Goal: Book appointment/travel/reservation

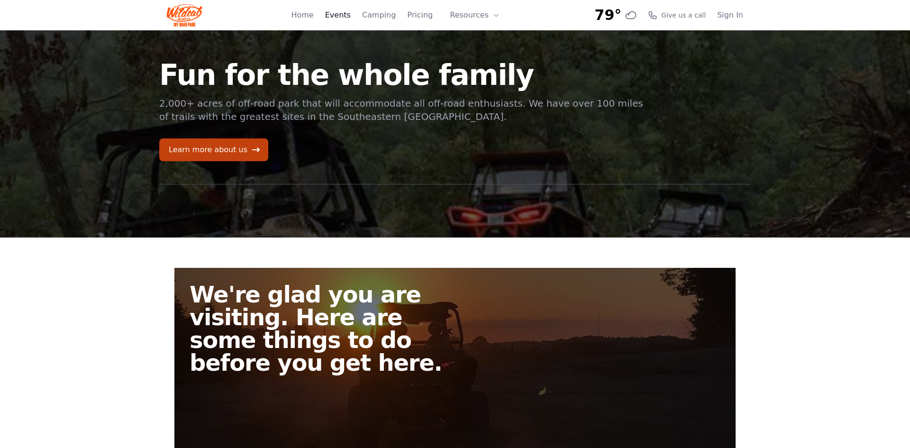
click at [343, 12] on link "Events" at bounding box center [338, 14] width 26 height 11
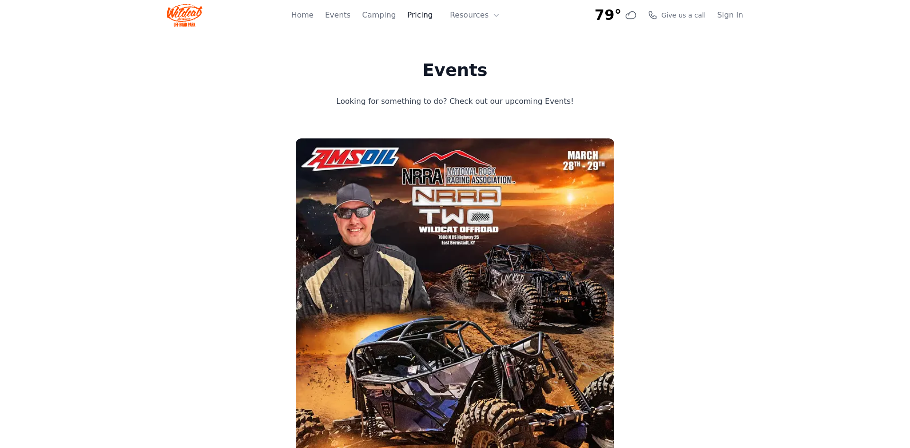
click at [423, 15] on link "Pricing" at bounding box center [420, 14] width 26 height 11
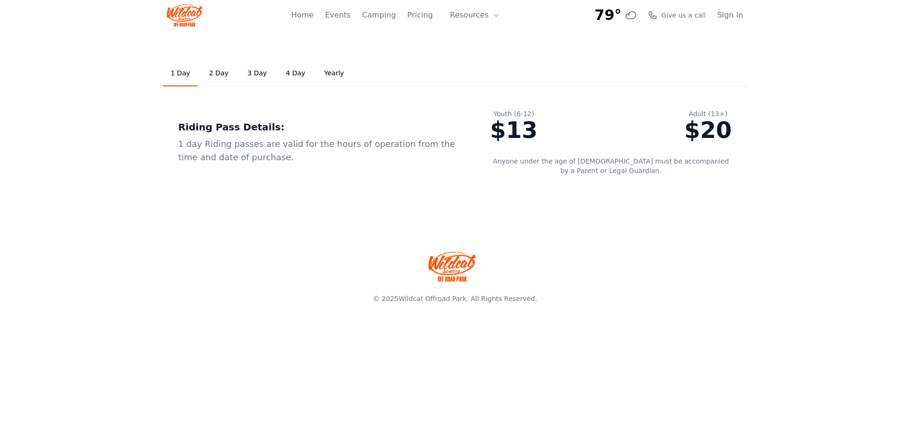
click at [217, 78] on link "2 Day" at bounding box center [218, 74] width 35 height 26
click at [247, 74] on link "3 Day" at bounding box center [257, 74] width 35 height 26
click at [180, 71] on link "1 Day" at bounding box center [180, 74] width 35 height 26
click at [213, 81] on link "2 Day" at bounding box center [218, 74] width 35 height 26
click at [185, 74] on link "1 Day" at bounding box center [180, 74] width 35 height 26
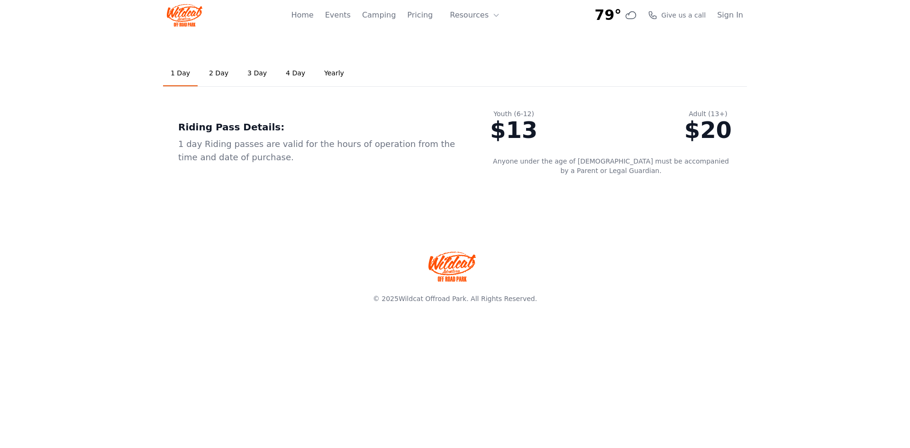
click at [329, 74] on link "Yearly" at bounding box center [334, 74] width 35 height 26
click at [480, 13] on button "Resources" at bounding box center [475, 15] width 62 height 19
click at [491, 15] on button "Resources" at bounding box center [475, 15] width 62 height 19
click at [497, 16] on icon at bounding box center [497, 15] width 8 height 8
click at [480, 17] on button "Resources" at bounding box center [475, 15] width 62 height 19
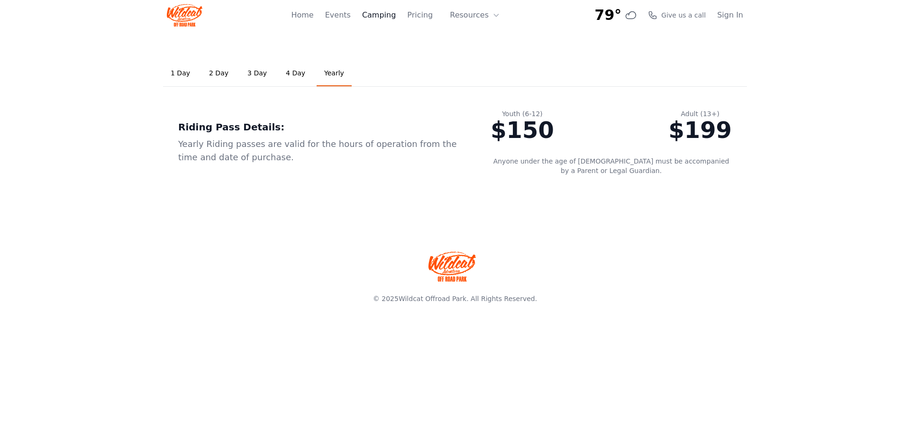
click at [384, 16] on link "Camping" at bounding box center [379, 14] width 34 height 11
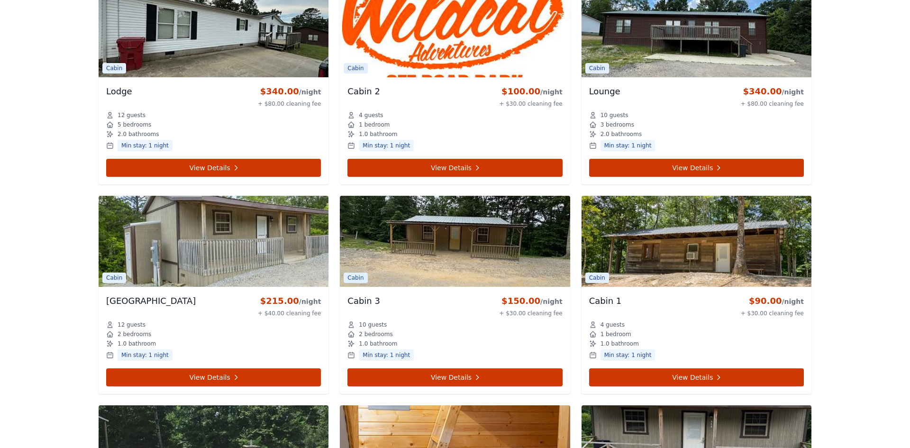
scroll to position [2986, 0]
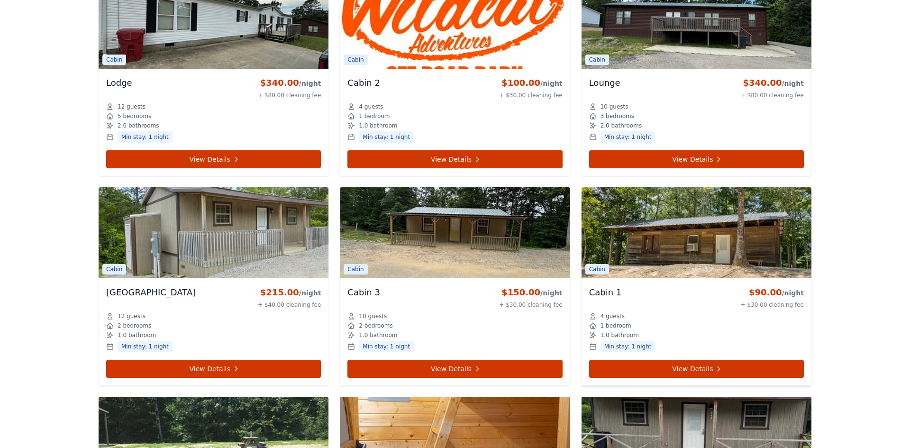
click at [726, 243] on img at bounding box center [697, 232] width 230 height 91
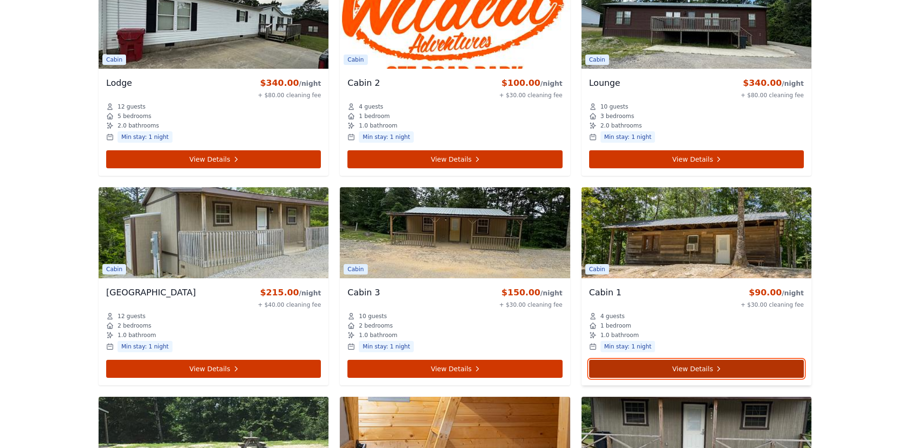
click at [711, 369] on link "View Details" at bounding box center [696, 369] width 215 height 18
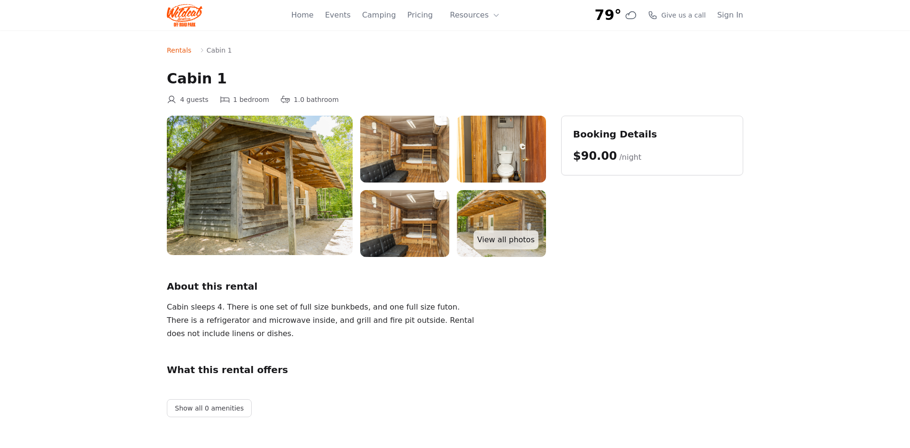
click at [412, 148] on img at bounding box center [404, 149] width 89 height 67
click at [430, 143] on img at bounding box center [404, 149] width 89 height 67
click at [439, 121] on img at bounding box center [404, 149] width 89 height 67
click at [373, 128] on img at bounding box center [404, 149] width 89 height 67
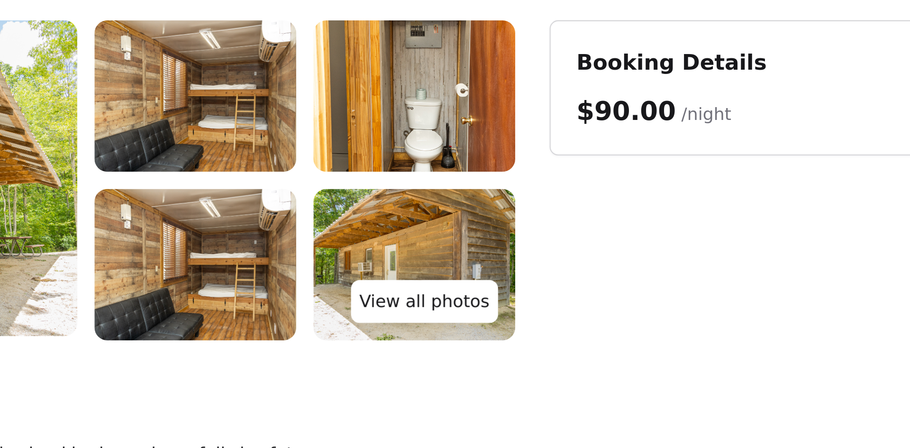
click at [528, 239] on link "View all photos" at bounding box center [506, 239] width 65 height 19
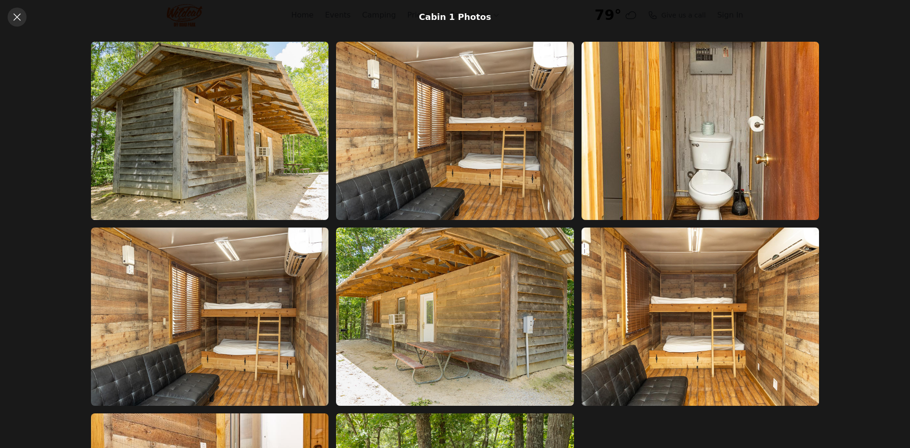
click at [18, 17] on icon at bounding box center [16, 16] width 11 height 11
click at [20, 17] on icon at bounding box center [16, 16] width 11 height 11
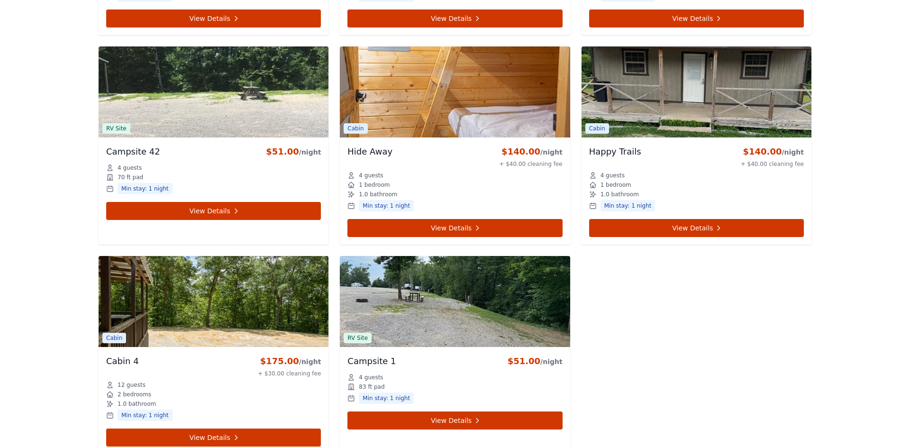
scroll to position [3349, 0]
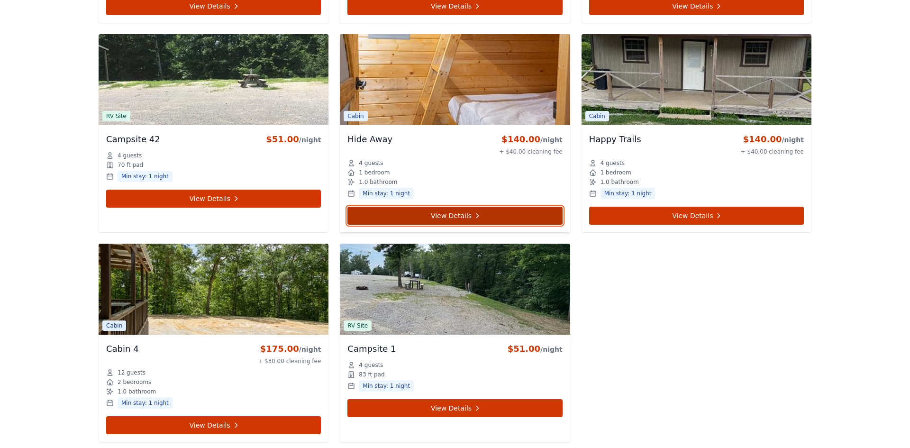
click at [443, 214] on link "View Details" at bounding box center [455, 216] width 215 height 18
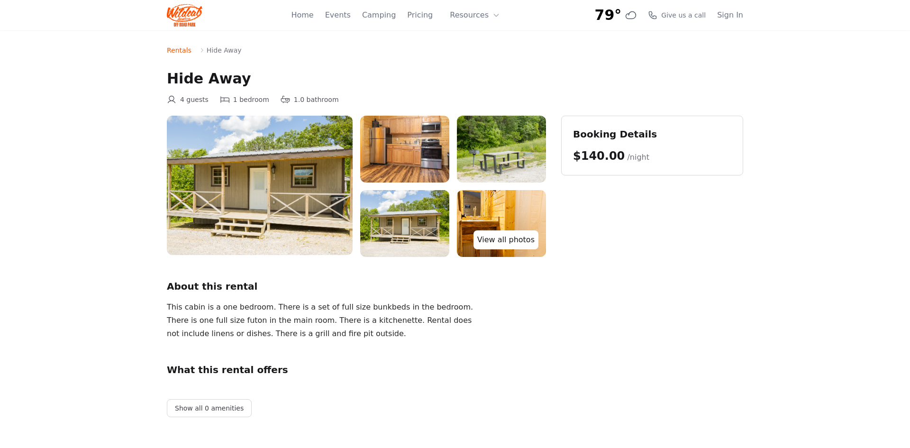
click at [507, 242] on link "View all photos" at bounding box center [506, 239] width 65 height 19
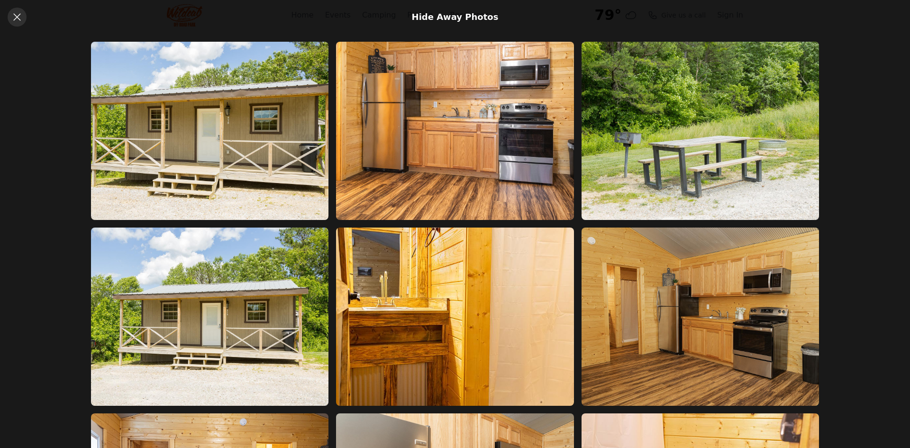
click at [19, 15] on icon at bounding box center [16, 16] width 7 height 7
click at [16, 18] on icon at bounding box center [16, 16] width 7 height 7
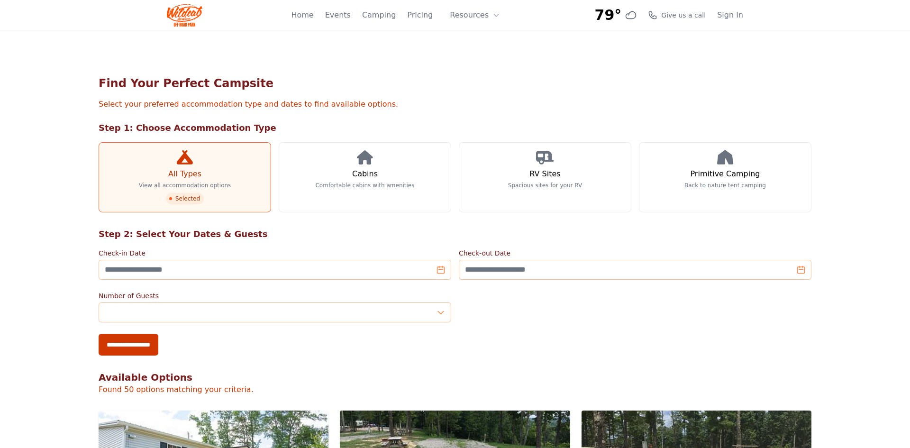
scroll to position [3349, 0]
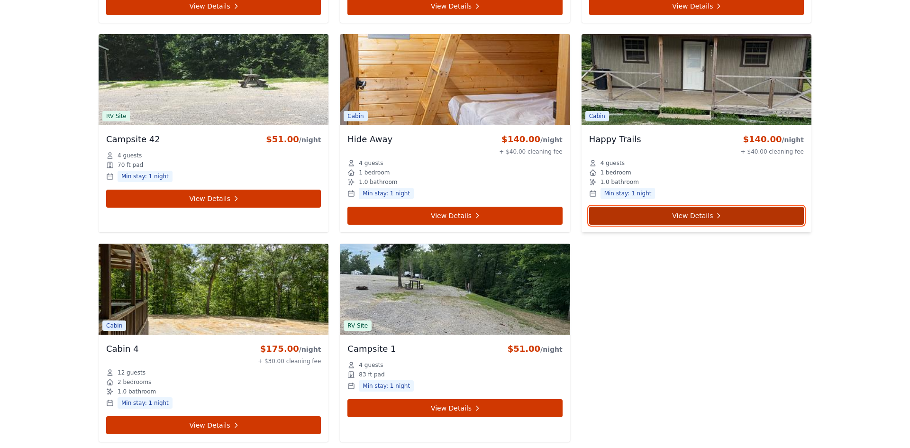
click at [741, 215] on link "View Details" at bounding box center [696, 216] width 215 height 18
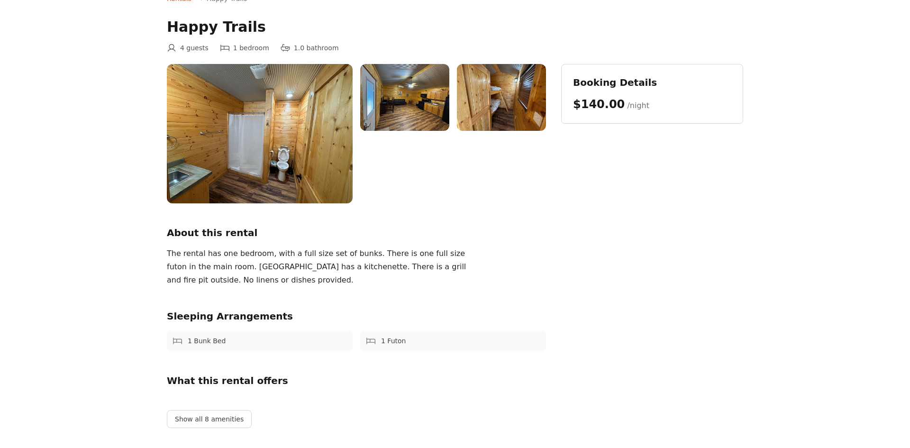
scroll to position [52, 0]
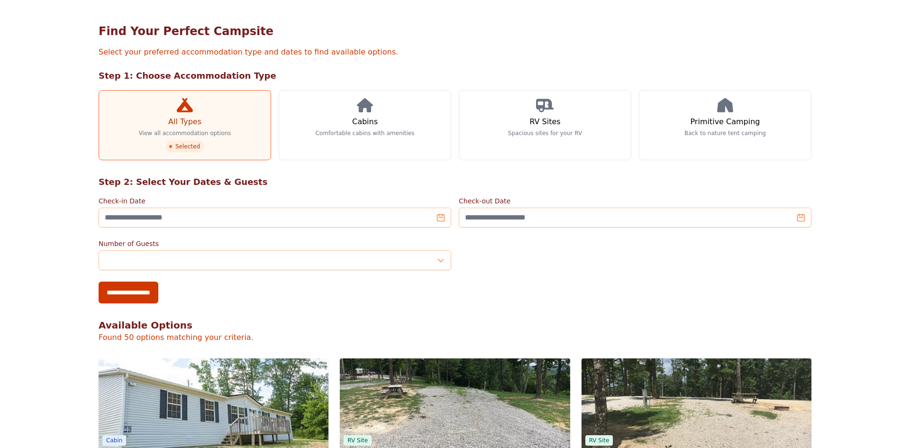
scroll to position [3349, 0]
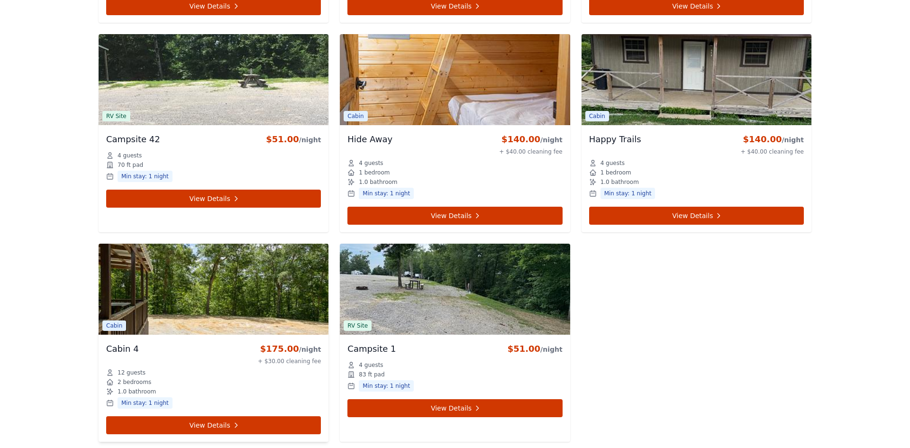
click at [239, 310] on img at bounding box center [214, 289] width 230 height 91
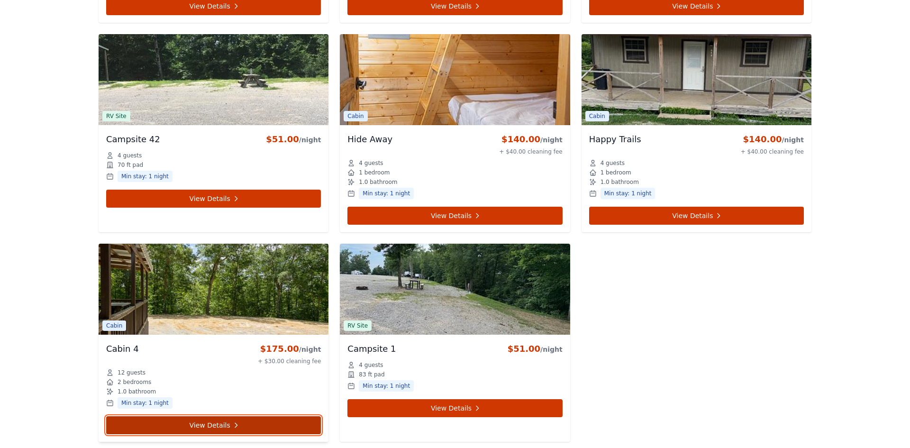
click at [221, 423] on link "View Details" at bounding box center [213, 425] width 215 height 18
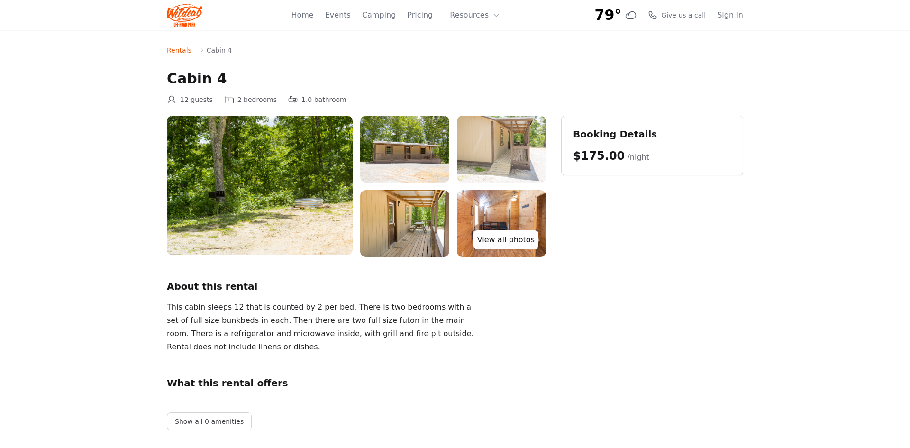
click at [504, 243] on link "View all photos" at bounding box center [506, 239] width 65 height 19
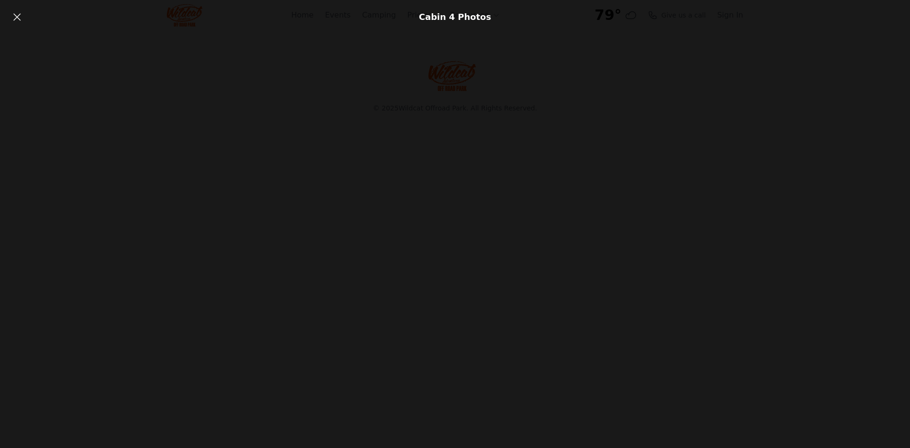
scroll to position [895, 0]
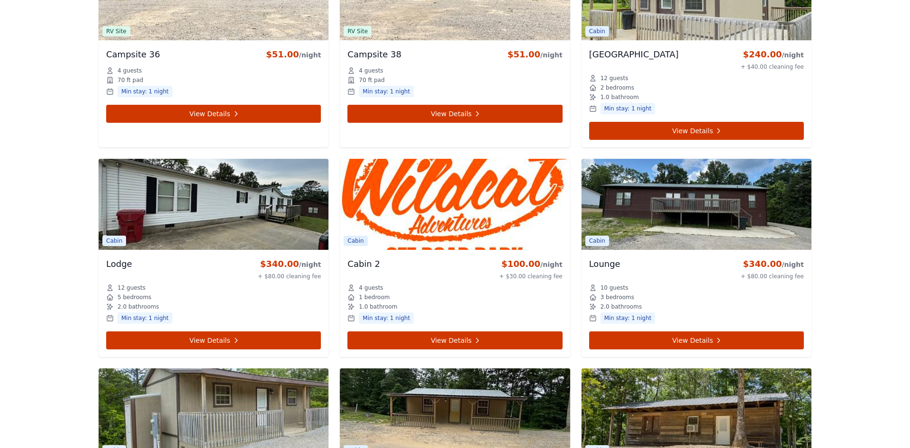
scroll to position [2813, 0]
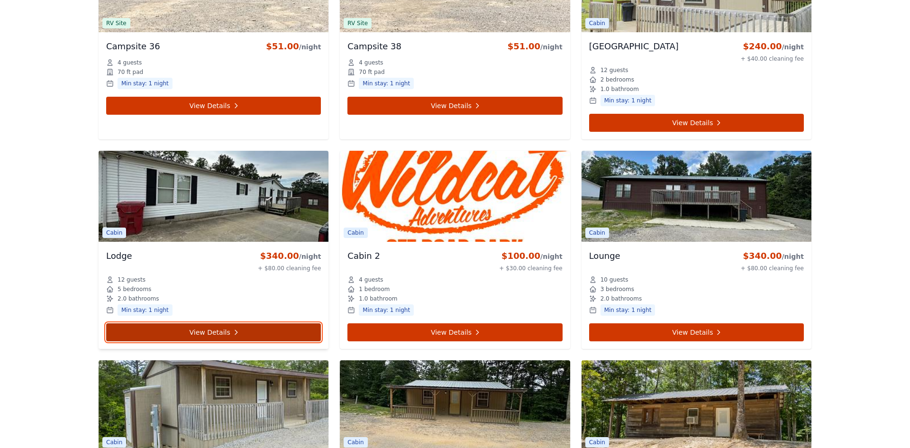
click at [221, 329] on link "View Details" at bounding box center [213, 332] width 215 height 18
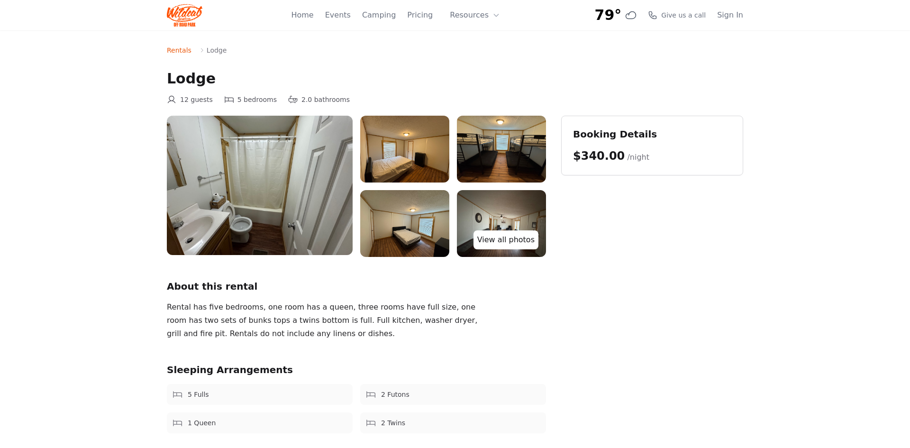
click at [495, 242] on link "View all photos" at bounding box center [506, 239] width 65 height 19
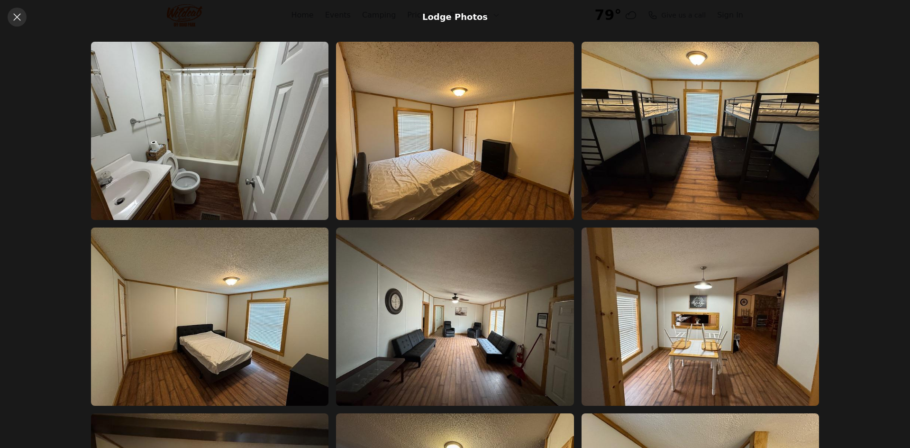
click at [12, 20] on icon at bounding box center [16, 16] width 11 height 11
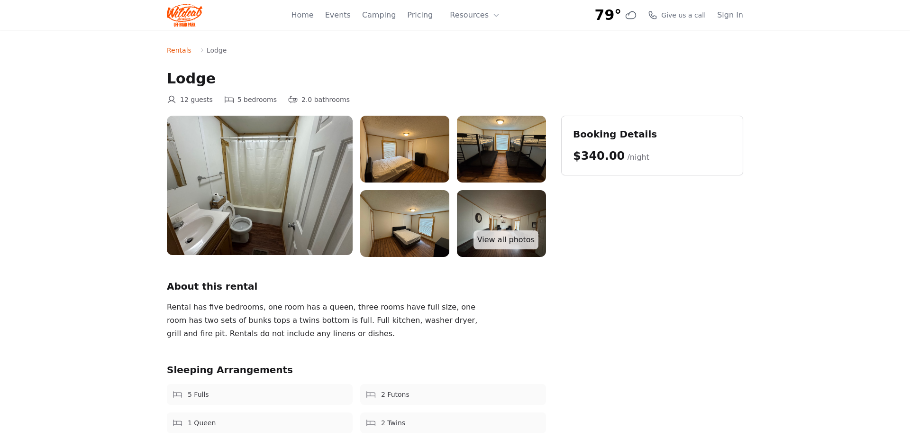
scroll to position [2813, 0]
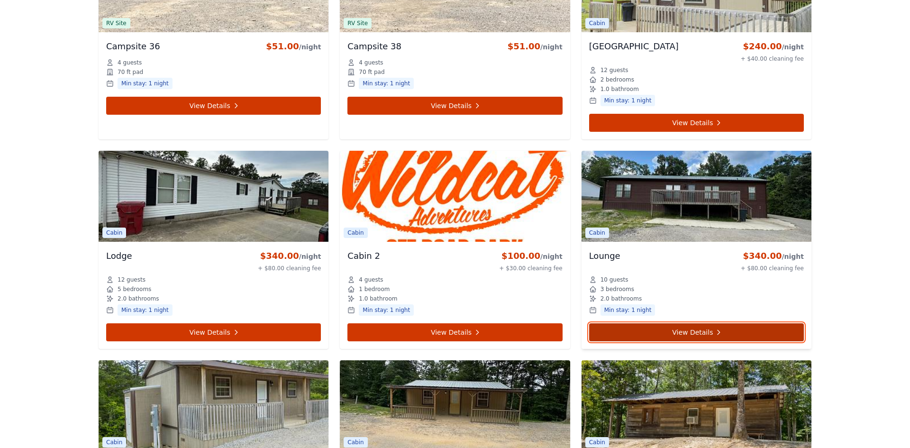
click at [693, 331] on link "View Details" at bounding box center [696, 332] width 215 height 18
